Goal: Find specific page/section

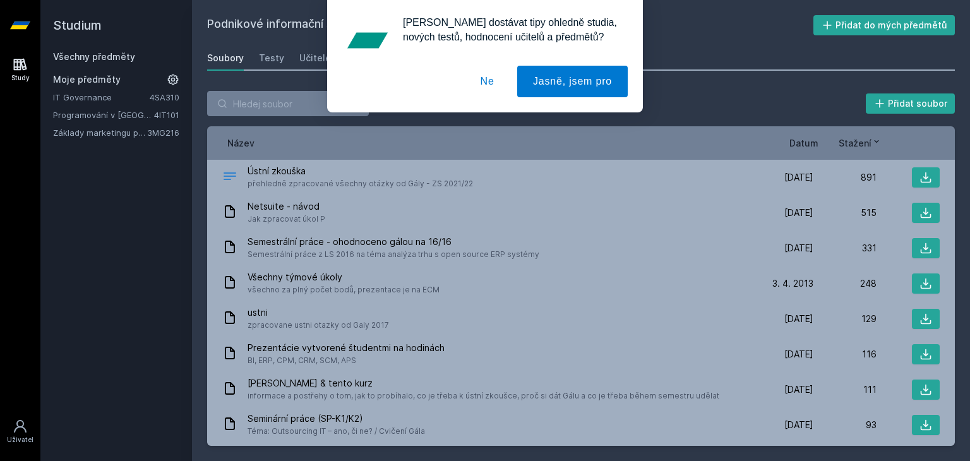
click at [486, 81] on button "Ne" at bounding box center [487, 82] width 45 height 32
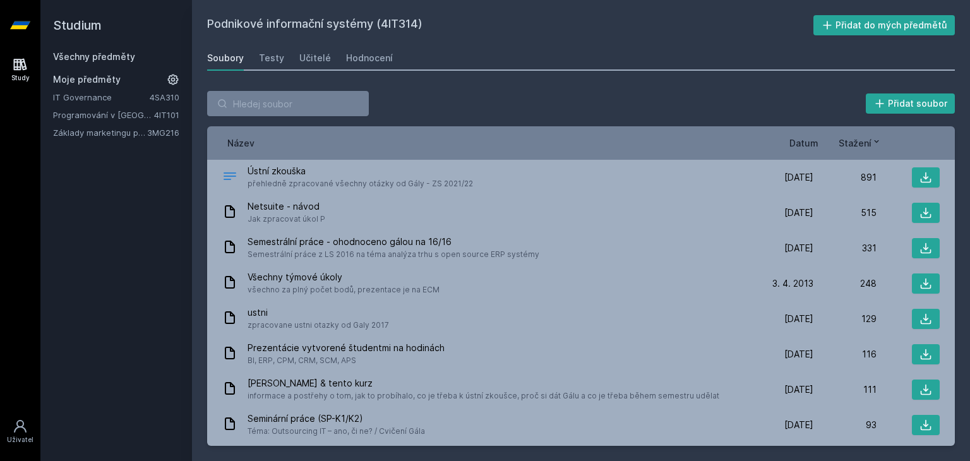
click at [68, 51] on div "Všechny předměty" at bounding box center [116, 57] width 126 height 13
click at [75, 56] on link "Všechny předměty" at bounding box center [94, 56] width 82 height 11
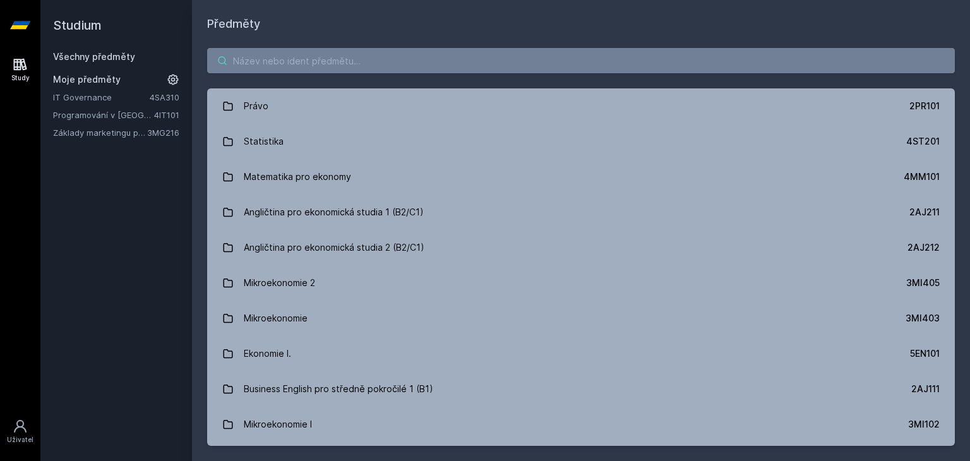
click at [323, 61] on input "search" at bounding box center [581, 60] width 748 height 25
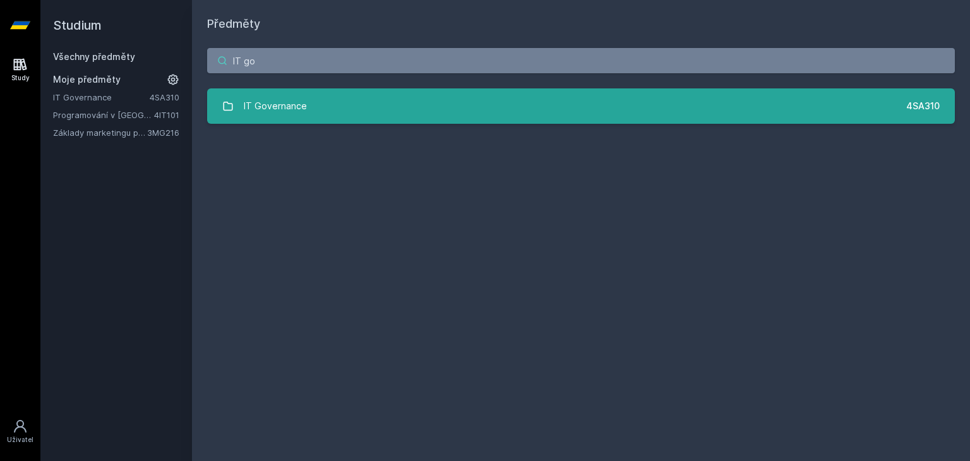
type input "IT go"
click at [268, 121] on link "IT Governance 4SA310" at bounding box center [581, 105] width 748 height 35
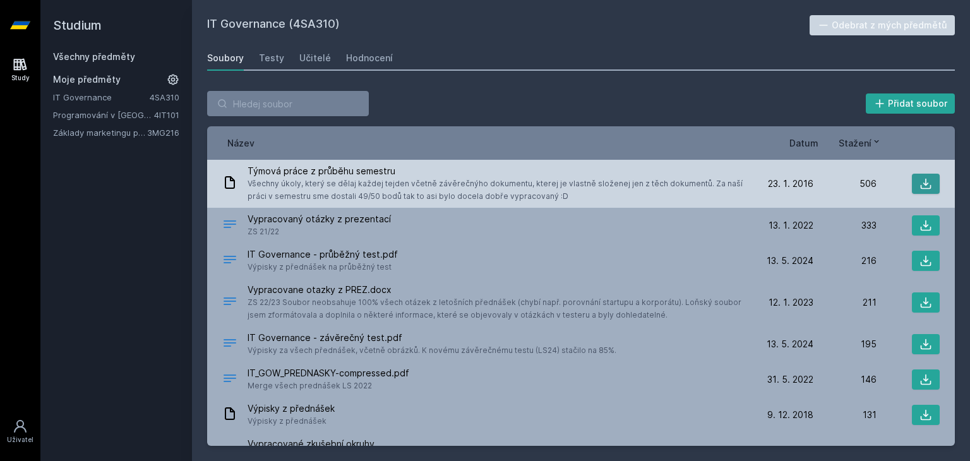
click at [919, 186] on icon at bounding box center [925, 183] width 13 height 13
